Goal: Information Seeking & Learning: Learn about a topic

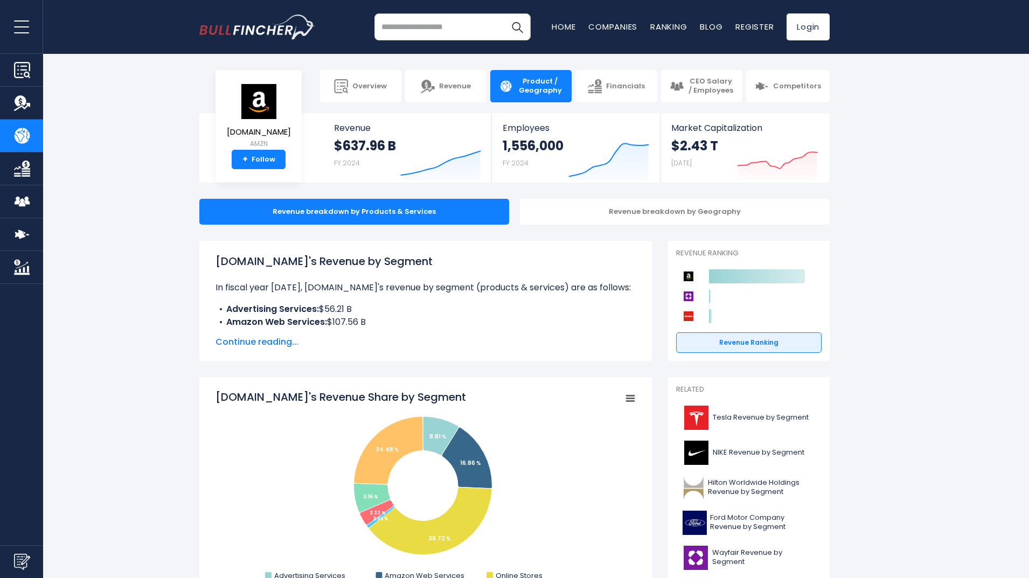
click at [253, 346] on span "Continue reading..." at bounding box center [425, 342] width 420 height 13
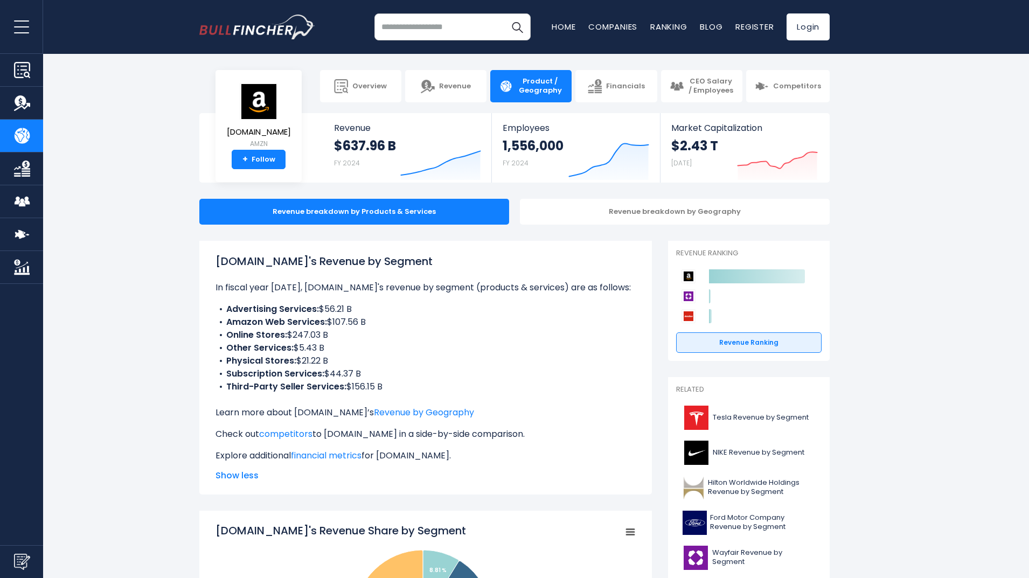
scroll to position [108, 0]
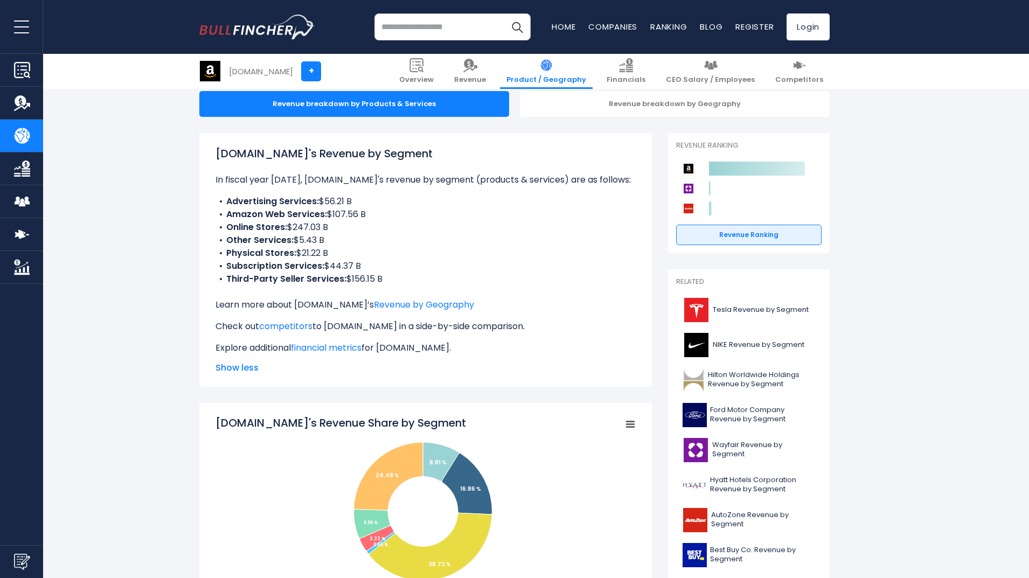
drag, startPoint x: 216, startPoint y: 154, endPoint x: 402, endPoint y: 277, distance: 223.4
click at [402, 277] on div "[DOMAIN_NAME]'s Revenue by Segment In fiscal year [DATE], [DOMAIN_NAME]'s reven…" at bounding box center [425, 249] width 420 height 209
copy div "[DOMAIN_NAME]'s Revenue by Segment In fiscal year [DATE], [DOMAIN_NAME]'s reven…"
click at [377, 307] on link "Revenue by Geography" at bounding box center [424, 304] width 100 height 12
copy div "[DOMAIN_NAME]'s Revenue by Segment In fiscal year [DATE], [DOMAIN_NAME]'s reven…"
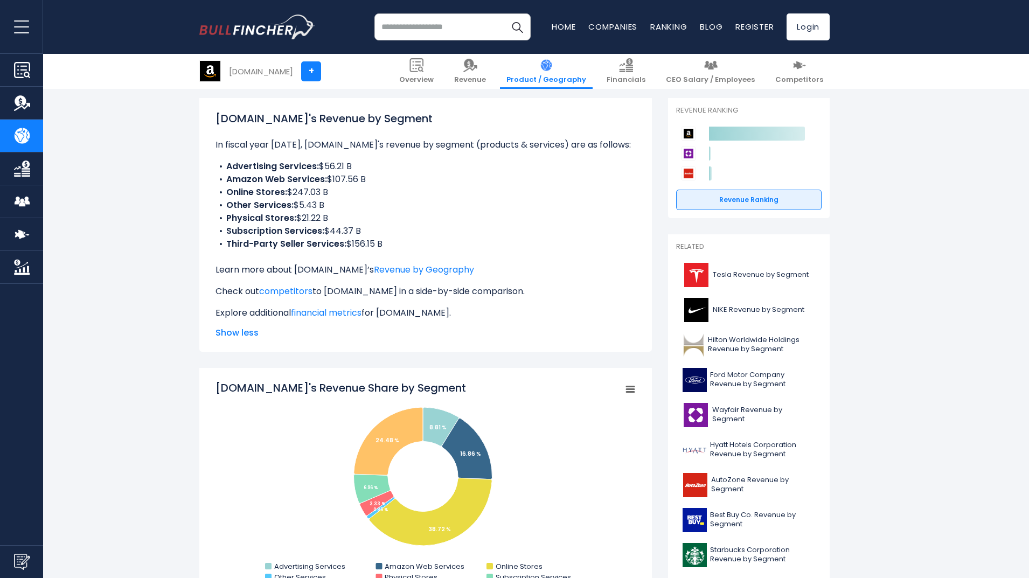
scroll to position [162, 0]
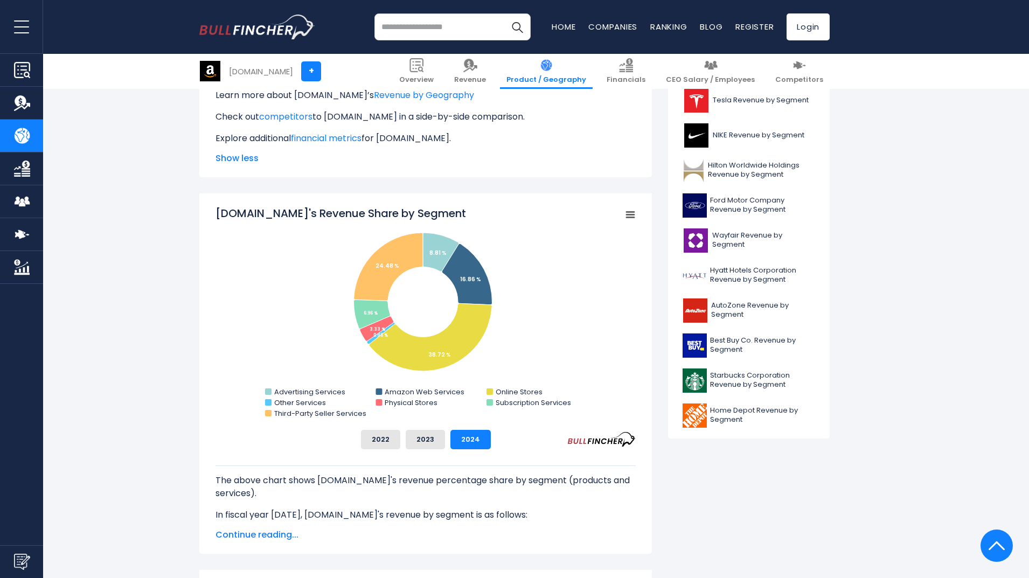
scroll to position [323, 0]
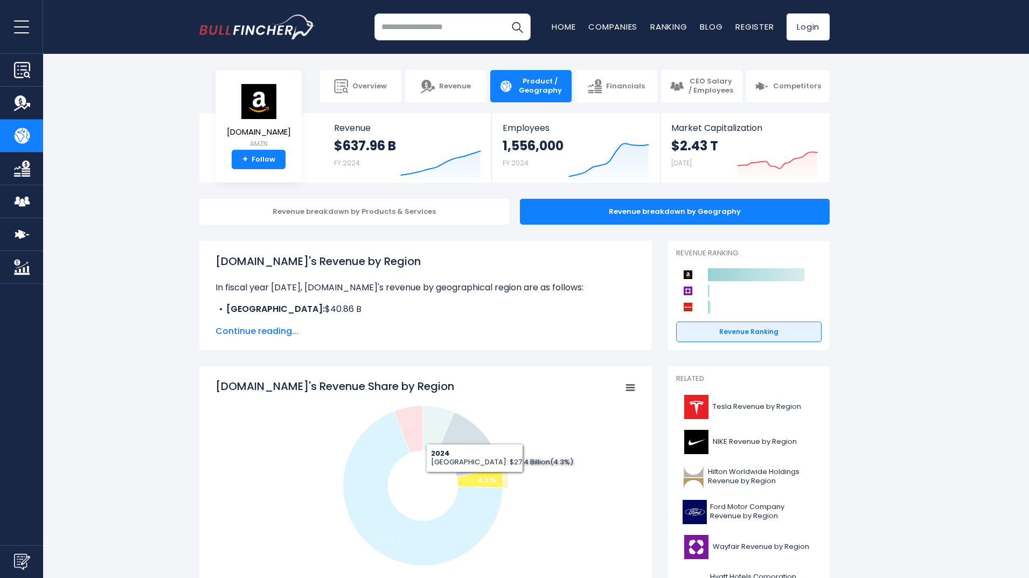
click at [475, 481] on icon "Amazon.com's Revenue Share by Region" at bounding box center [480, 477] width 46 height 21
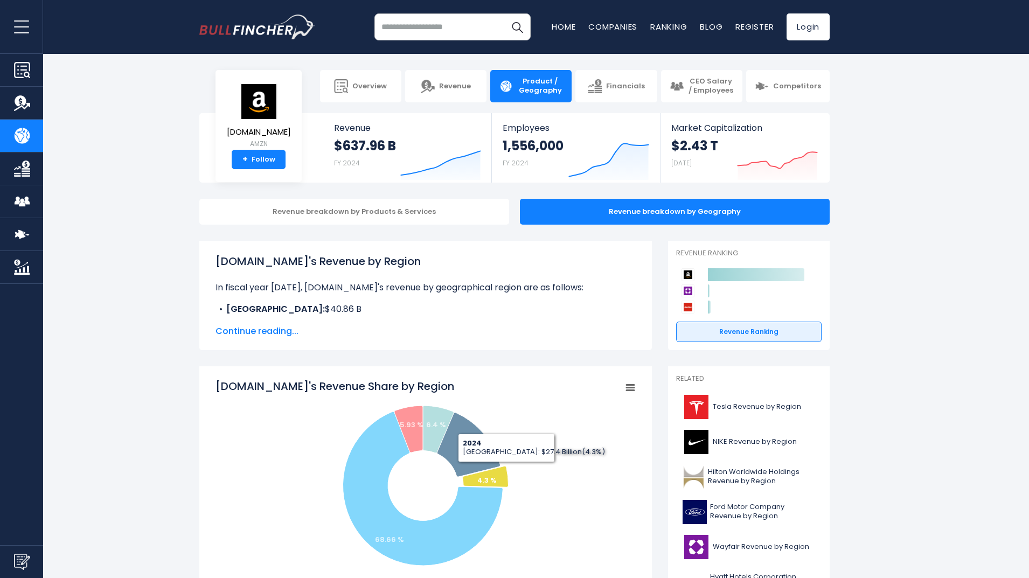
click at [571, 461] on rect "Amazon.com's Revenue Share by Region" at bounding box center [425, 486] width 420 height 215
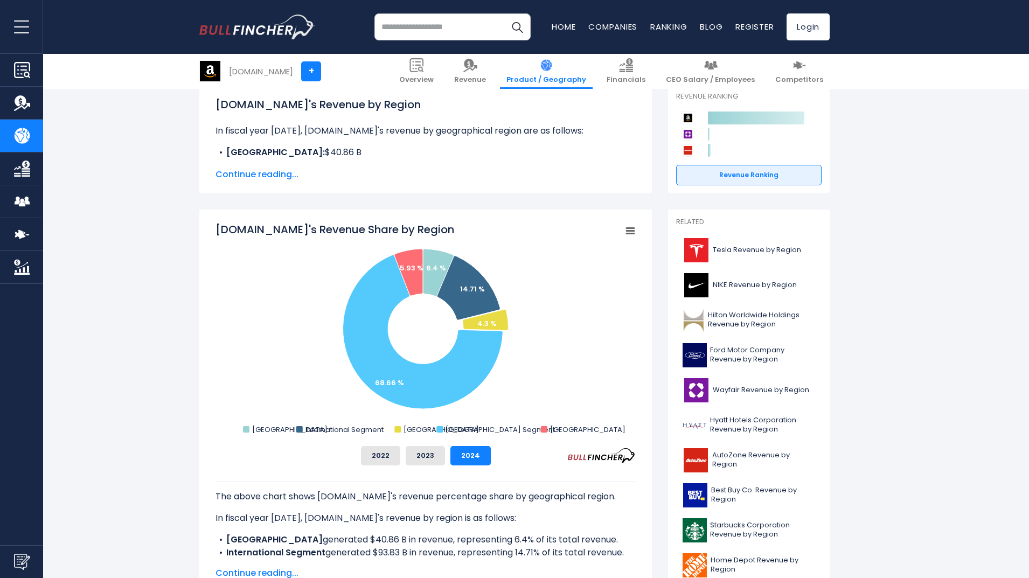
scroll to position [162, 0]
